Goal: Task Accomplishment & Management: Use online tool/utility

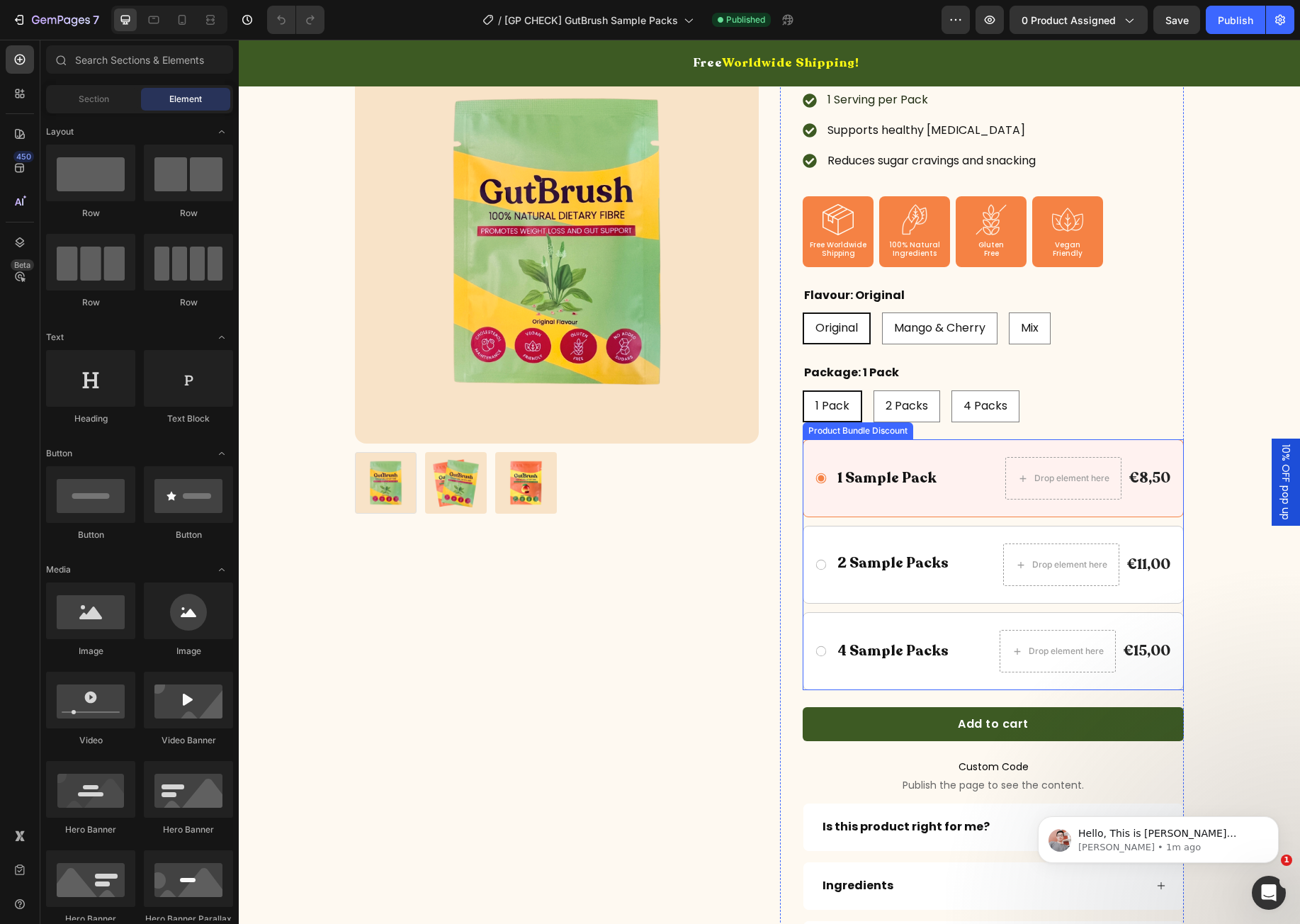
scroll to position [378, 0]
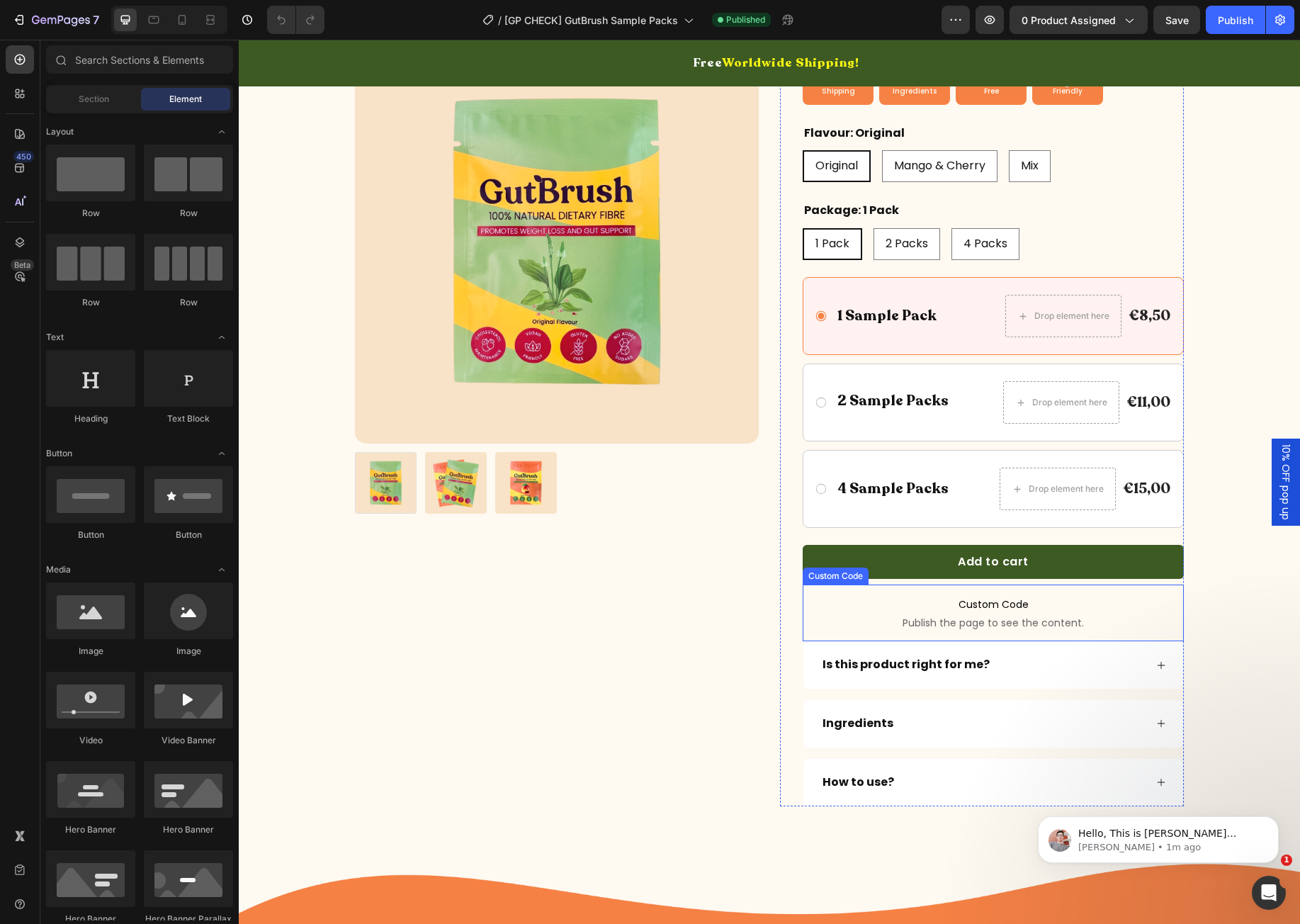
click at [922, 606] on span "Custom Code" at bounding box center [993, 604] width 381 height 17
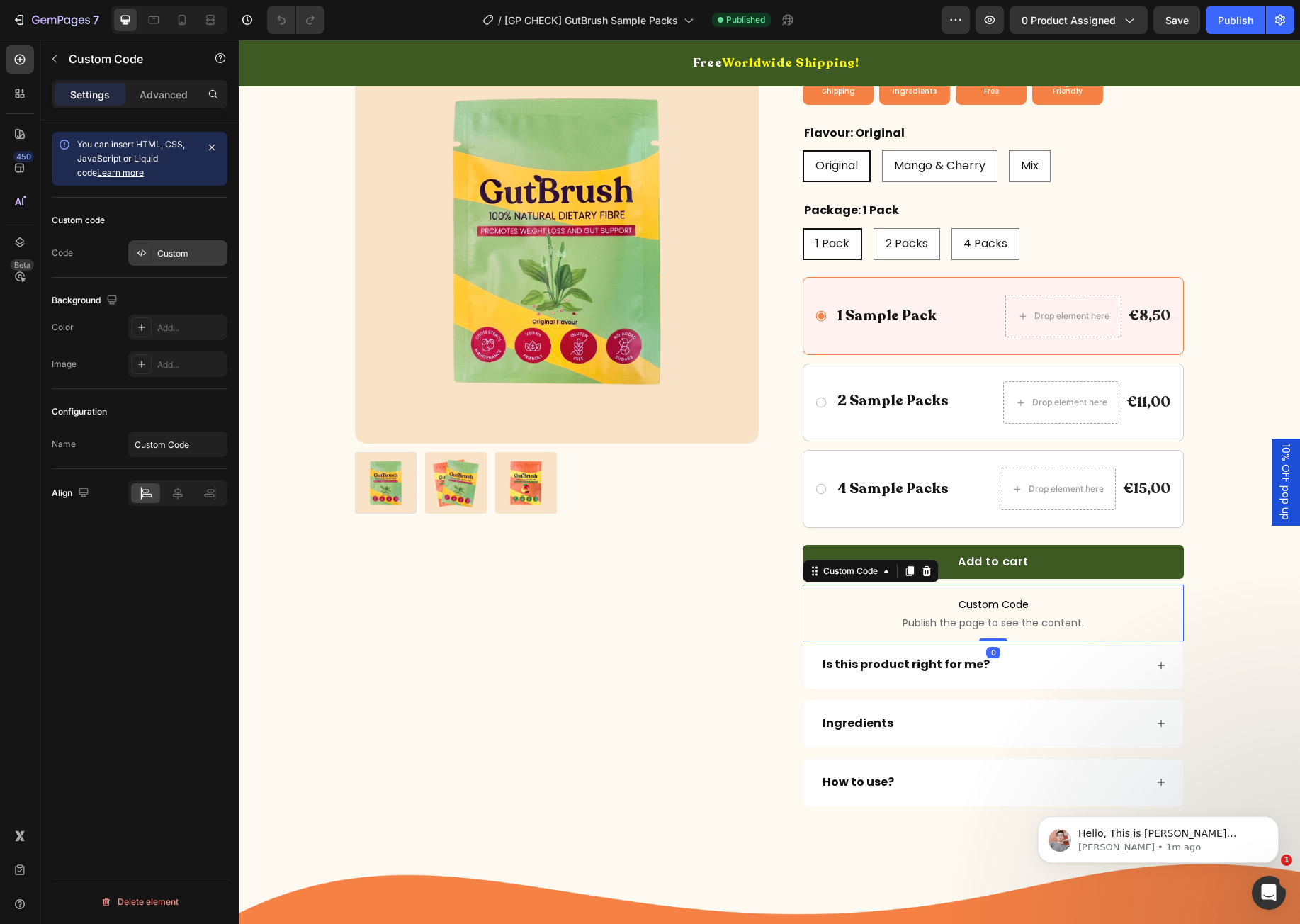
click at [162, 255] on div "Custom" at bounding box center [191, 253] width 66 height 13
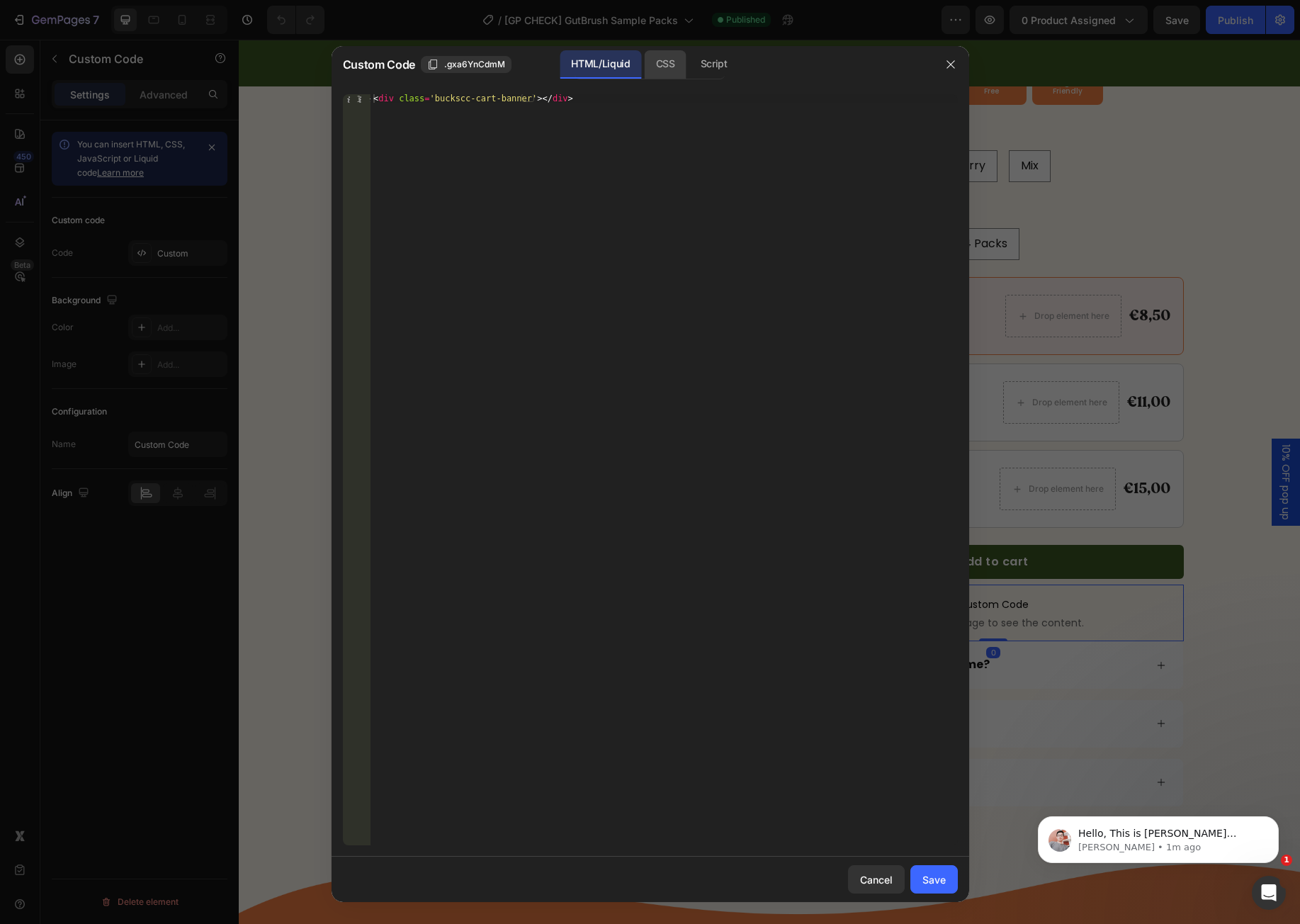
click at [668, 73] on div "CSS" at bounding box center [665, 64] width 42 height 29
click at [728, 73] on div "Script" at bounding box center [714, 64] width 49 height 29
click at [942, 64] on button "button" at bounding box center [950, 64] width 22 height 22
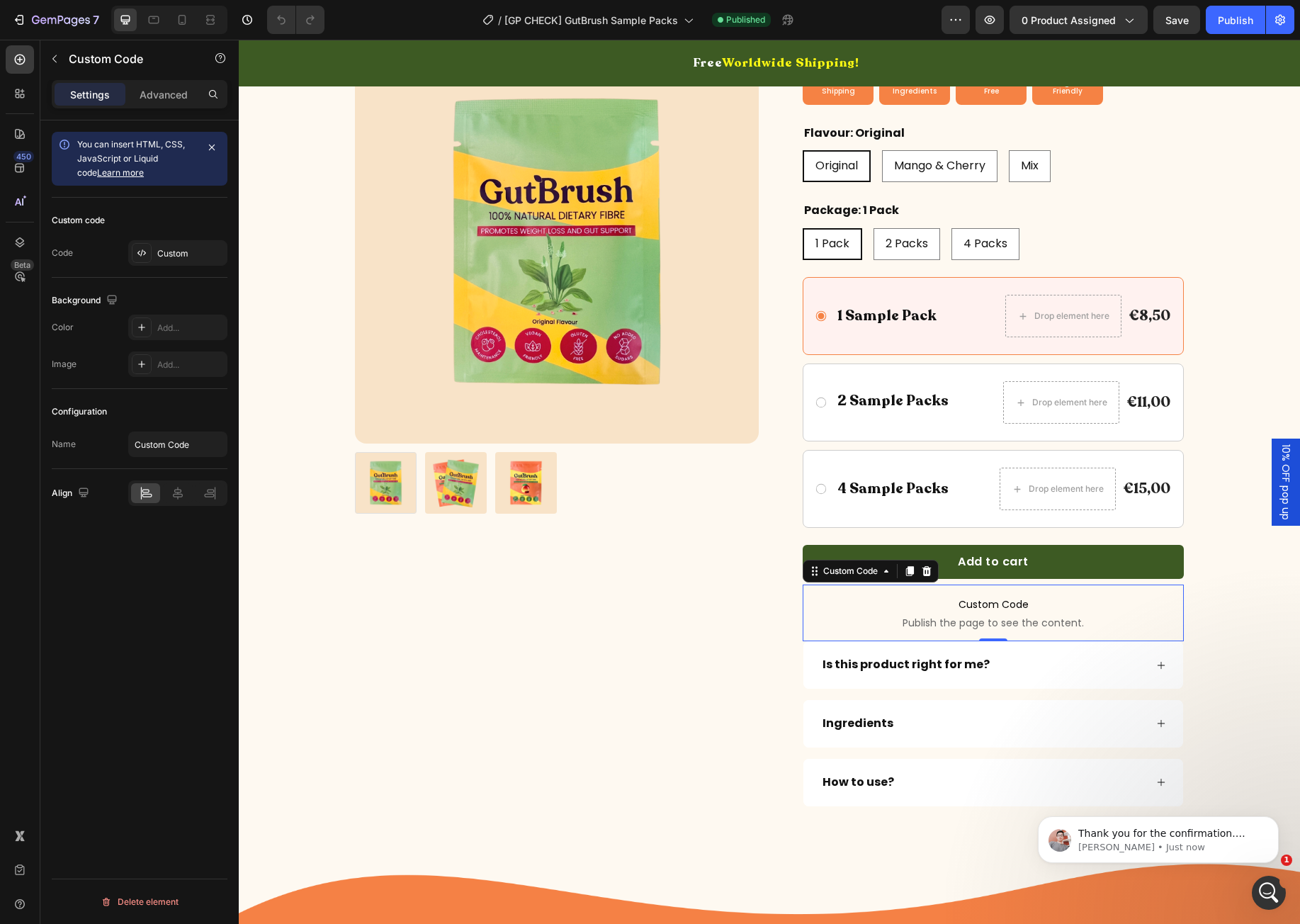
click at [209, 622] on div "You can insert HTML, CSS, JavaScript or Liquid code Learn more Custom code Code…" at bounding box center [139, 542] width 199 height 844
